Goal: Transaction & Acquisition: Purchase product/service

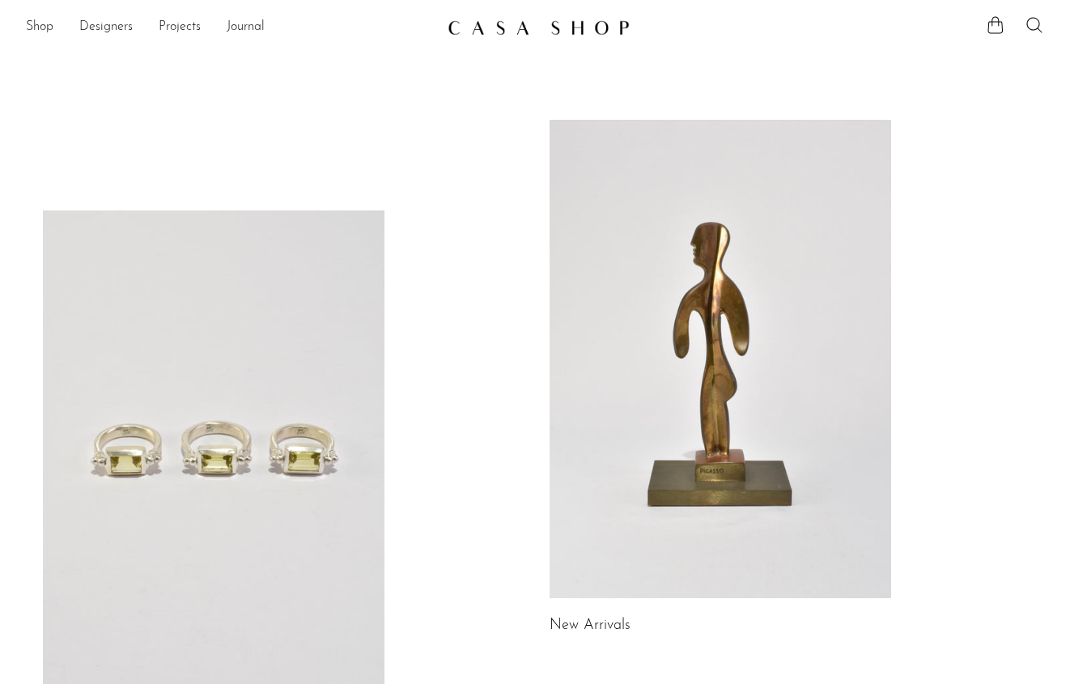
click at [672, 274] on link at bounding box center [720, 359] width 342 height 478
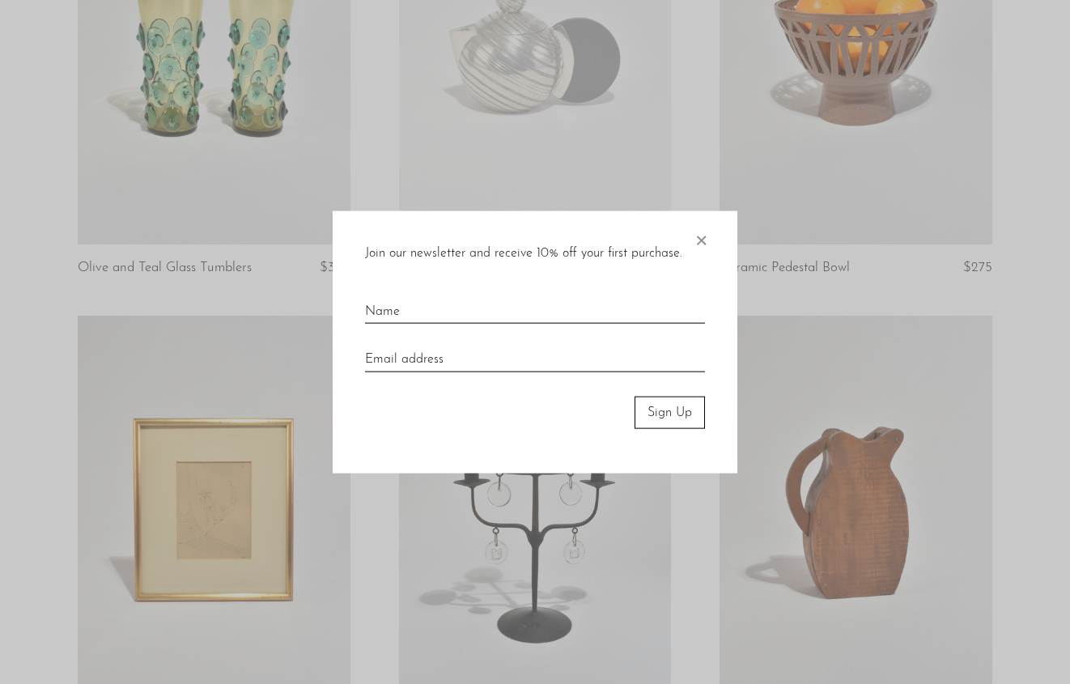
scroll to position [307, 0]
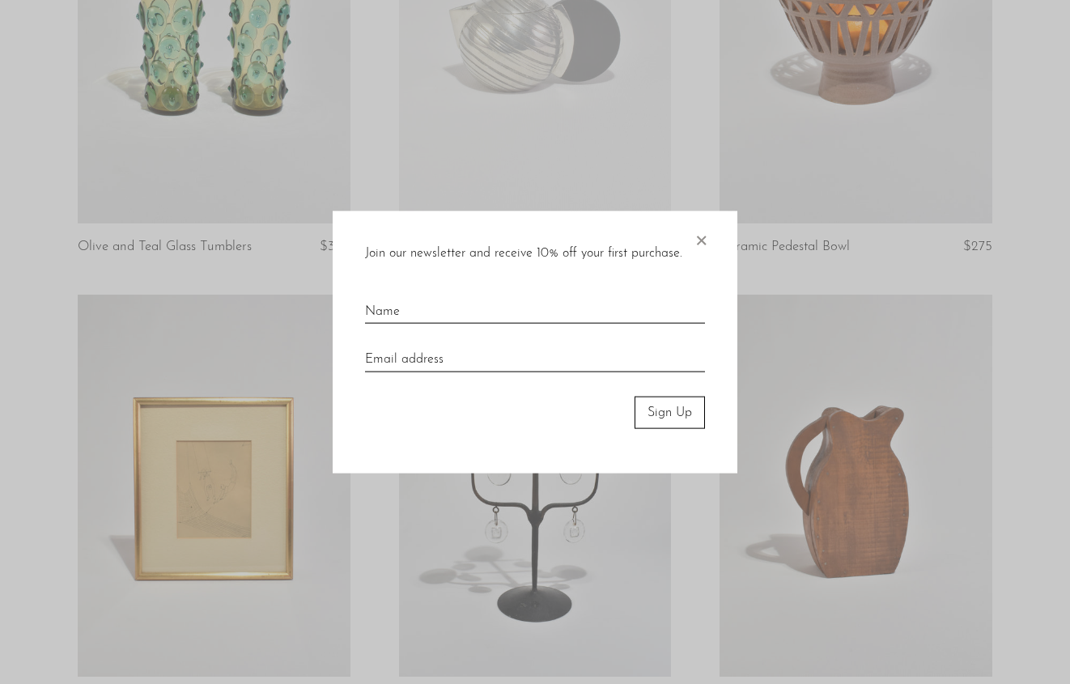
click at [696, 245] on span "×" at bounding box center [701, 236] width 16 height 52
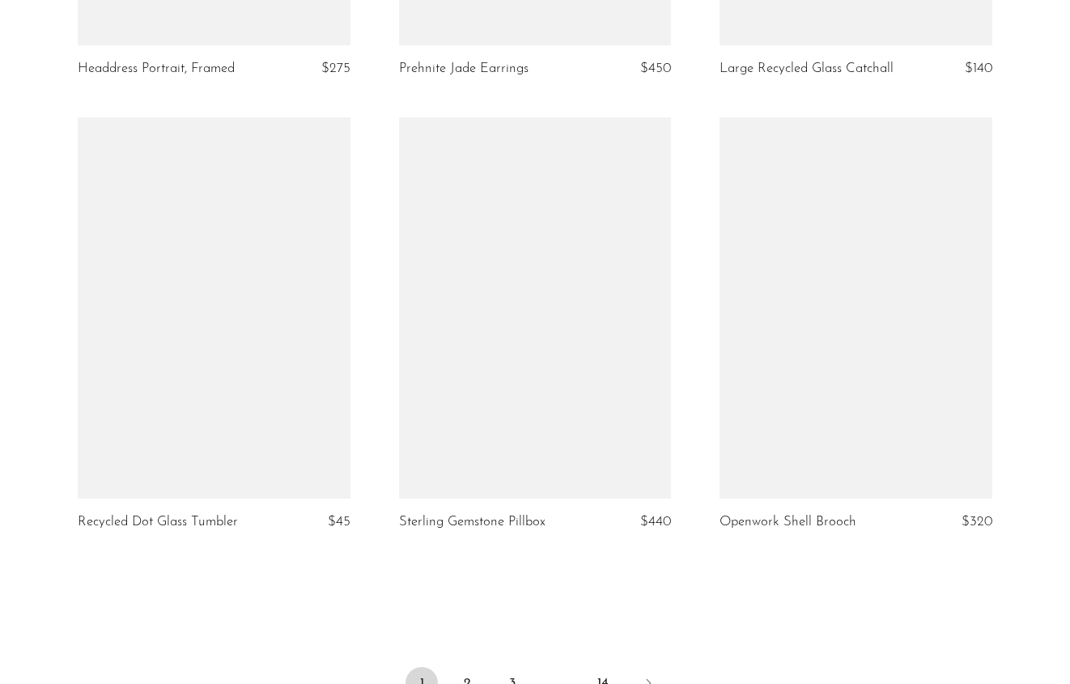
scroll to position [5266, 0]
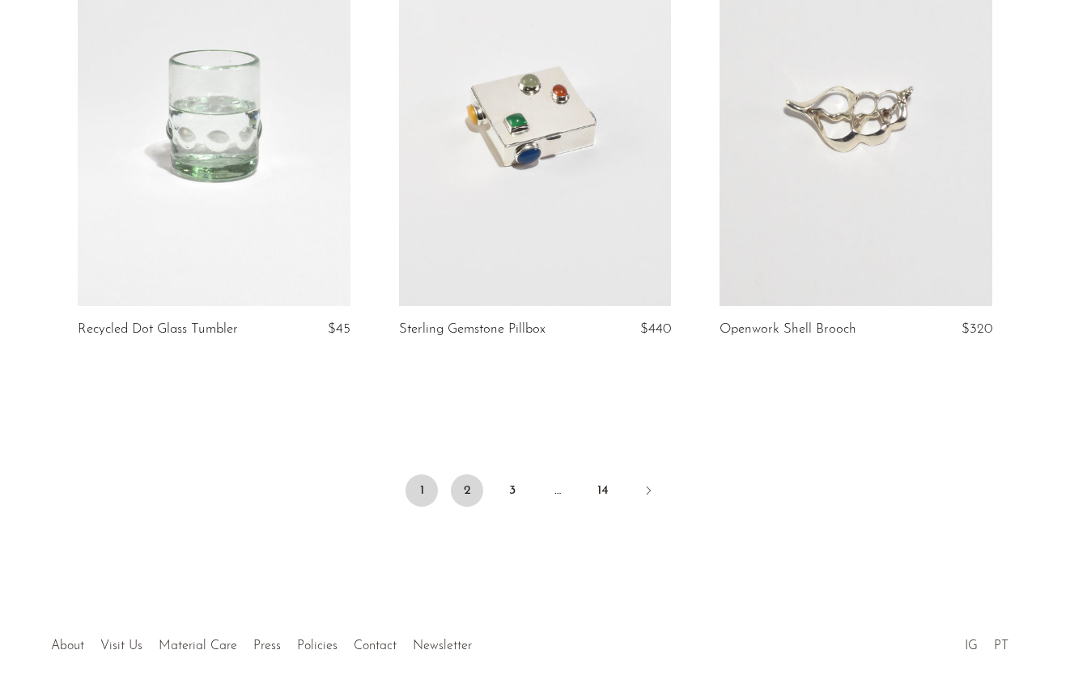
click at [468, 493] on link "2" at bounding box center [467, 490] width 32 height 32
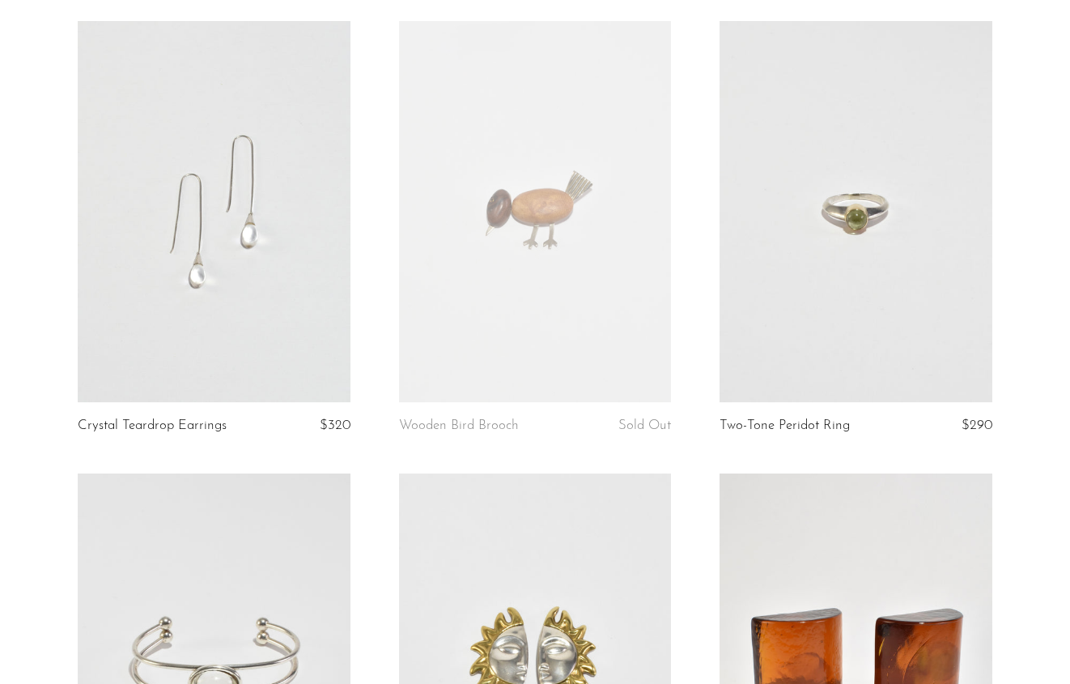
scroll to position [129, 0]
click at [596, 325] on link at bounding box center [535, 209] width 273 height 381
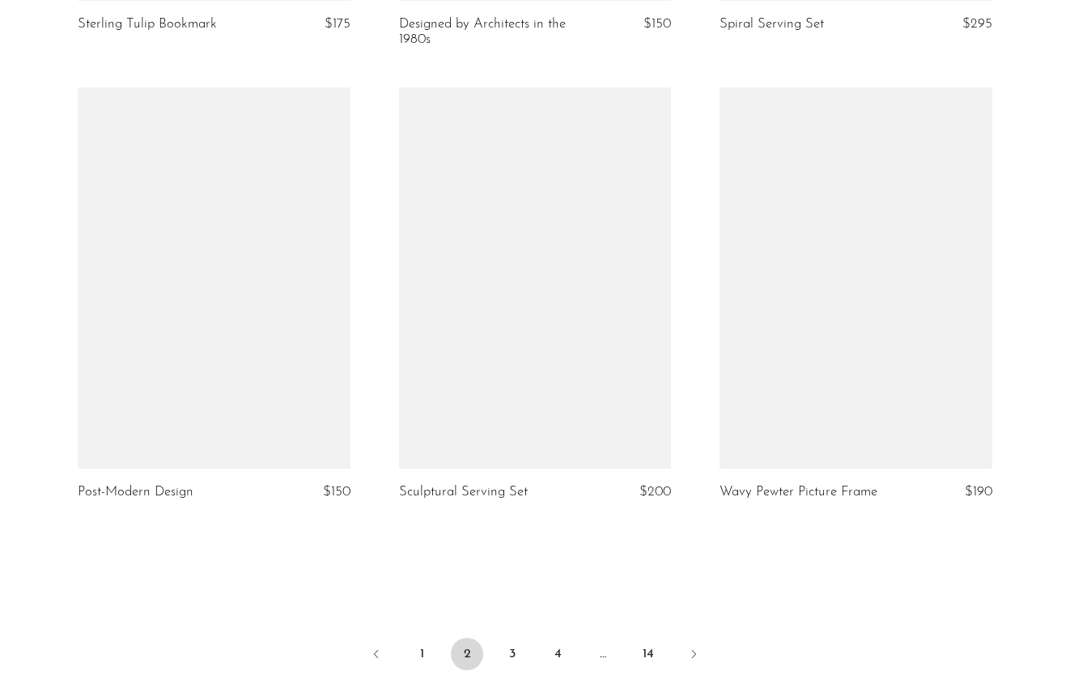
scroll to position [5145, 0]
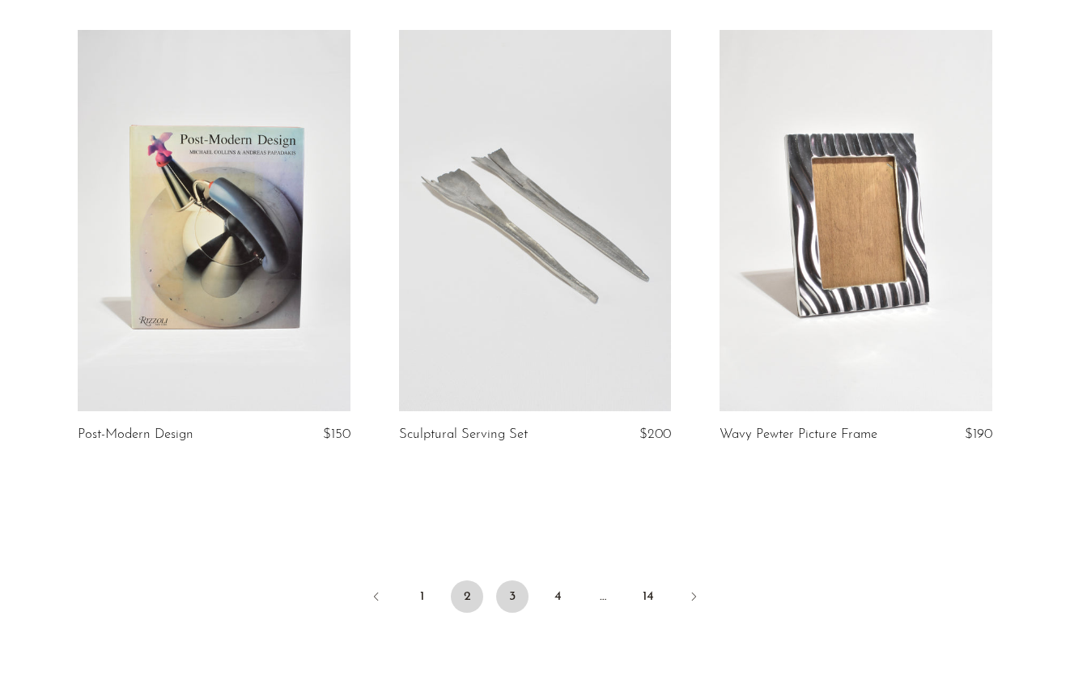
click at [516, 585] on link "3" at bounding box center [512, 596] width 32 height 32
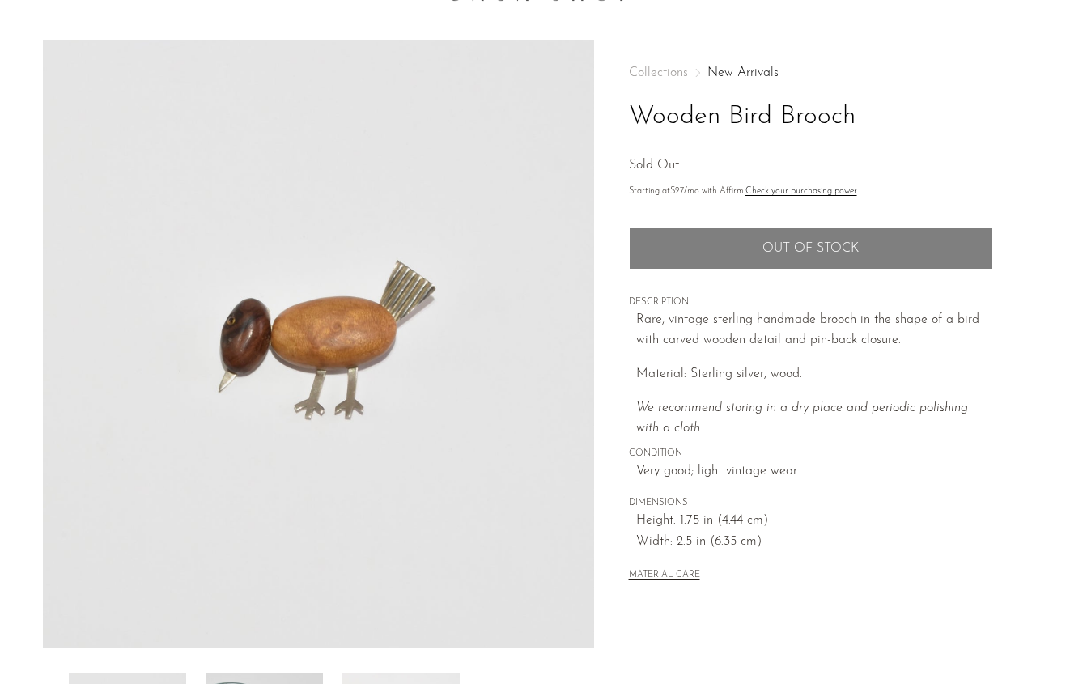
scroll to position [25, 0]
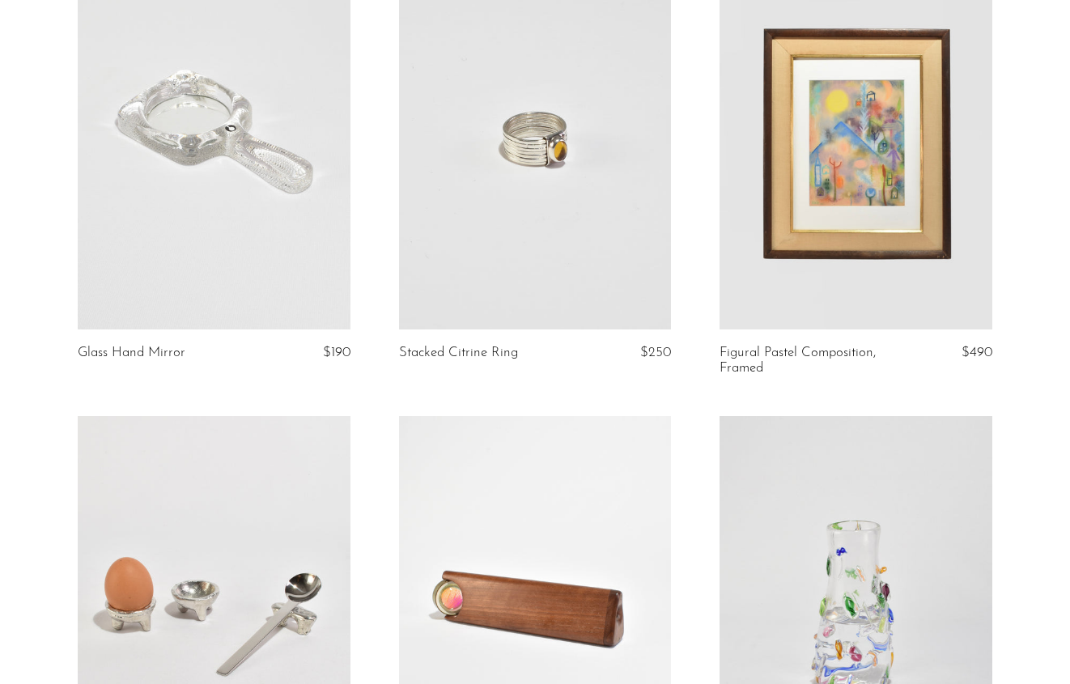
scroll to position [5131, 0]
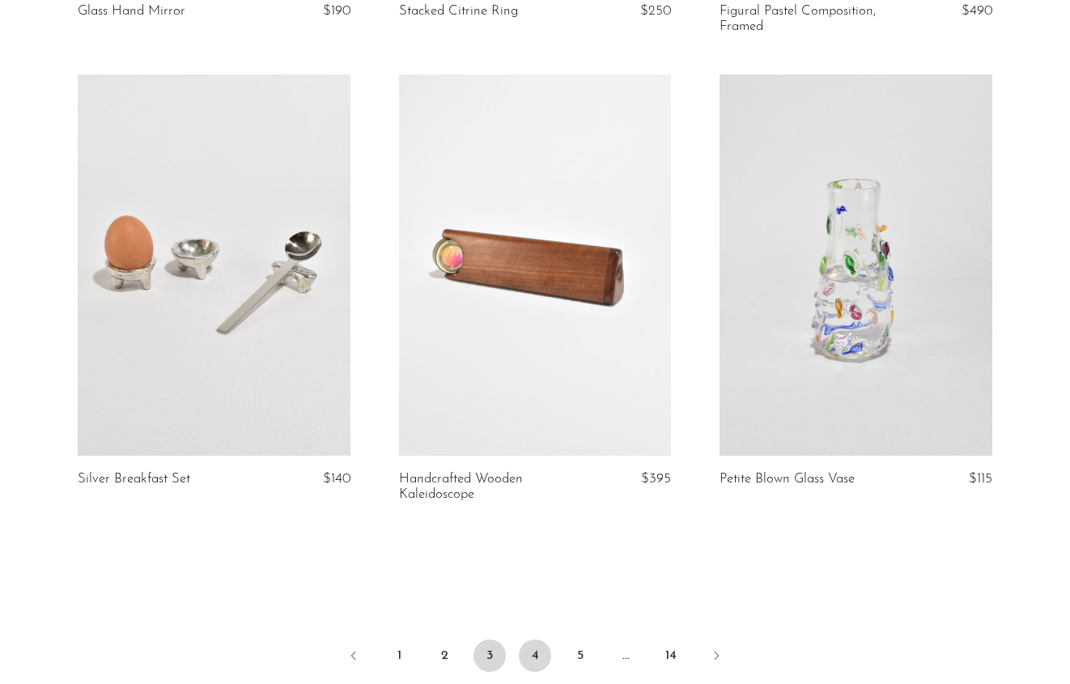
click at [536, 639] on link "4" at bounding box center [535, 655] width 32 height 32
